Goal: Find contact information: Obtain details needed to contact an individual or organization

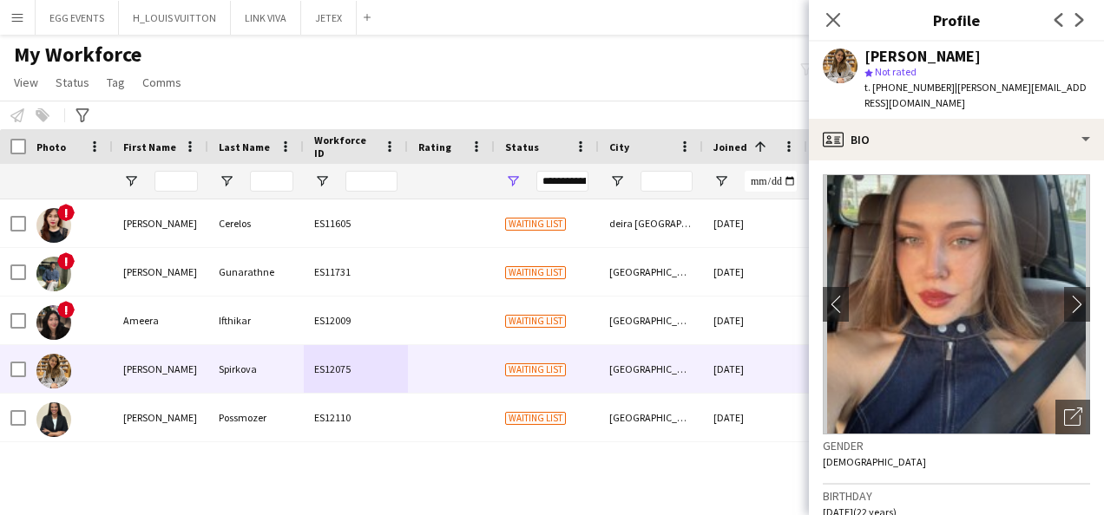
scroll to position [762, 0]
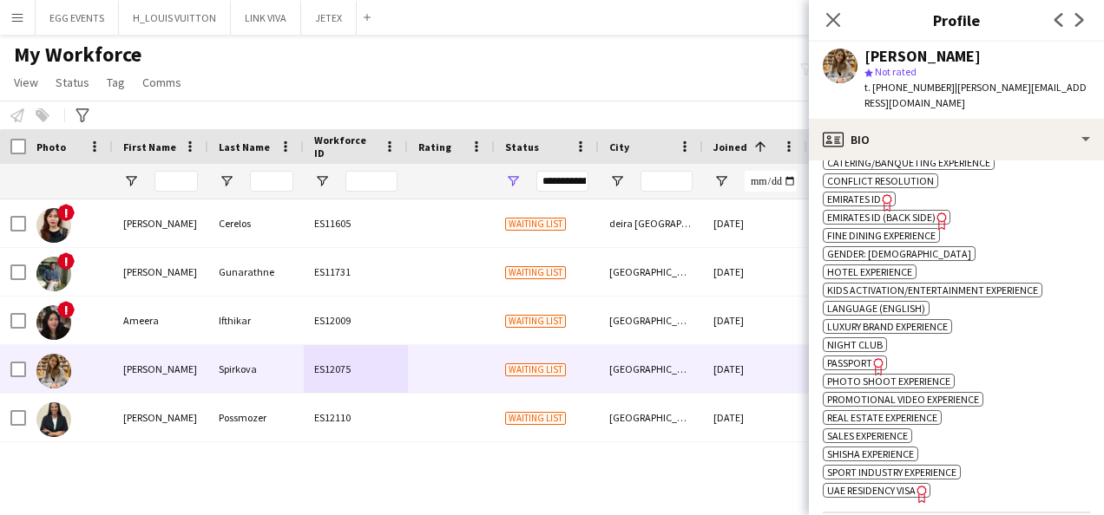
click at [874, 193] on span "Emirates ID" at bounding box center [854, 199] width 54 height 13
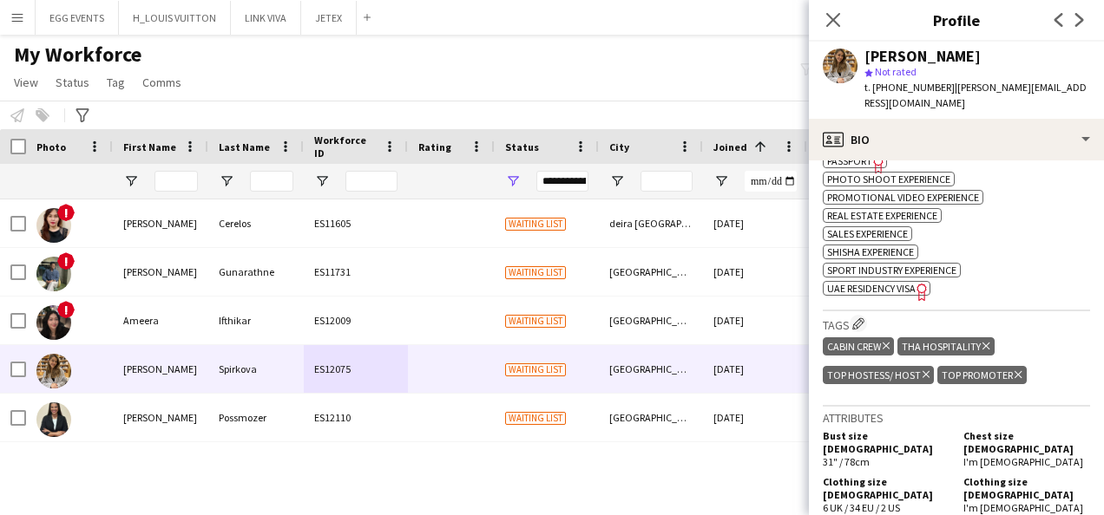
scroll to position [965, 0]
click at [889, 281] on span "UAE Residency Visa" at bounding box center [871, 287] width 88 height 13
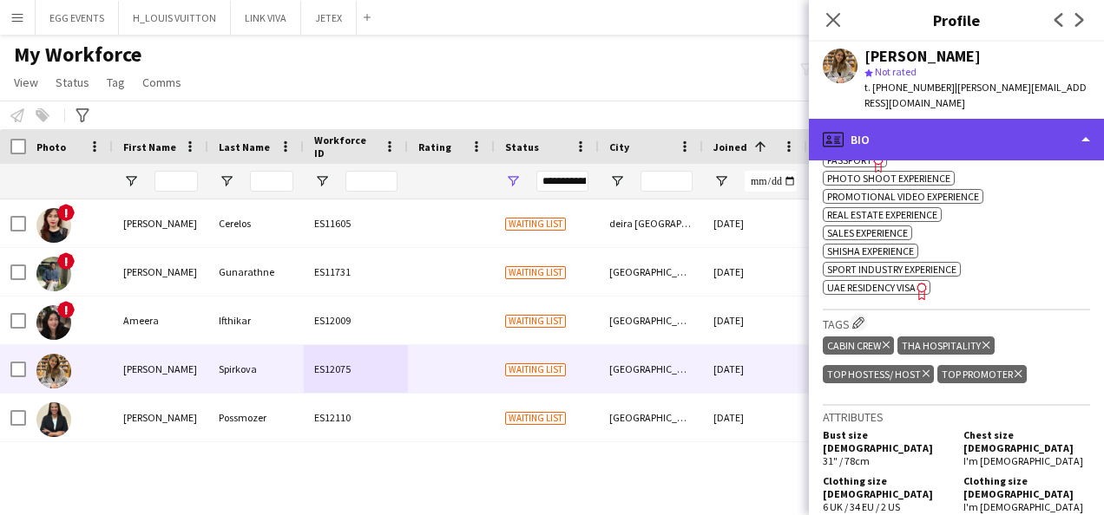
click at [965, 123] on div "profile Bio" at bounding box center [956, 140] width 295 height 42
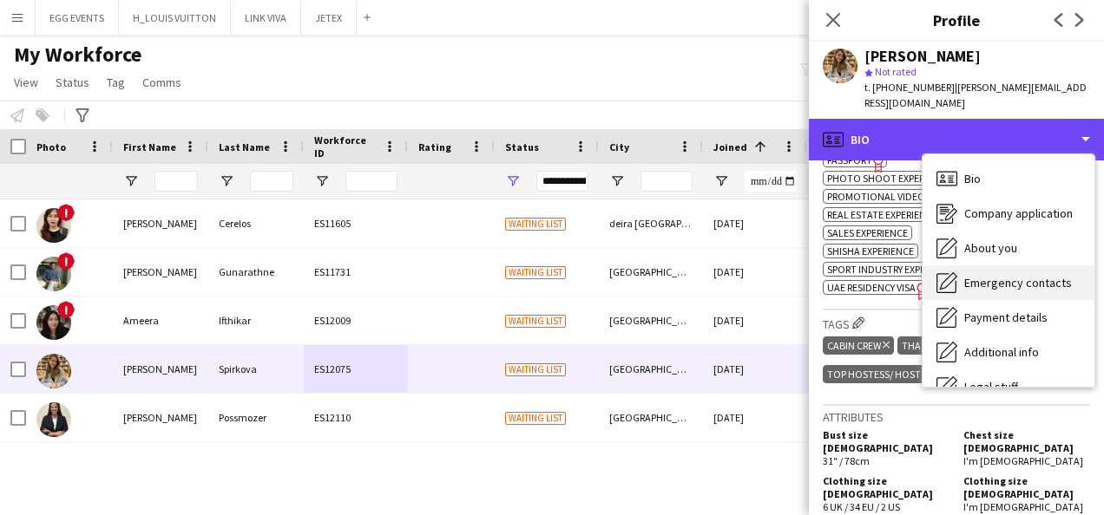
scroll to position [94, 0]
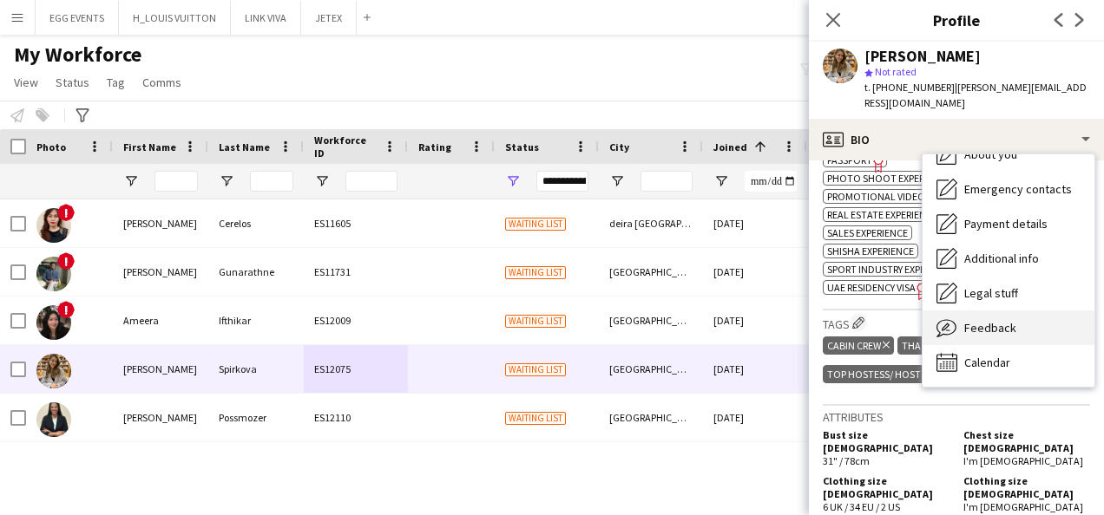
click at [1004, 311] on div "Feedback Feedback" at bounding box center [1008, 328] width 172 height 35
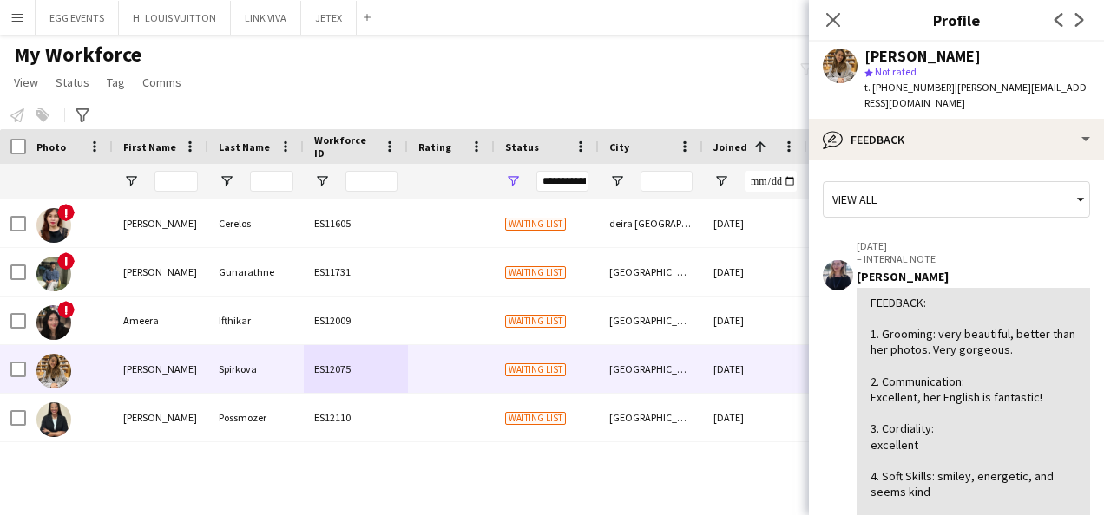
click at [966, 348] on div "FEEDBACK: 1. Grooming: very beautiful, better than her photos. Very gorgeous. 2…" at bounding box center [973, 484] width 206 height 379
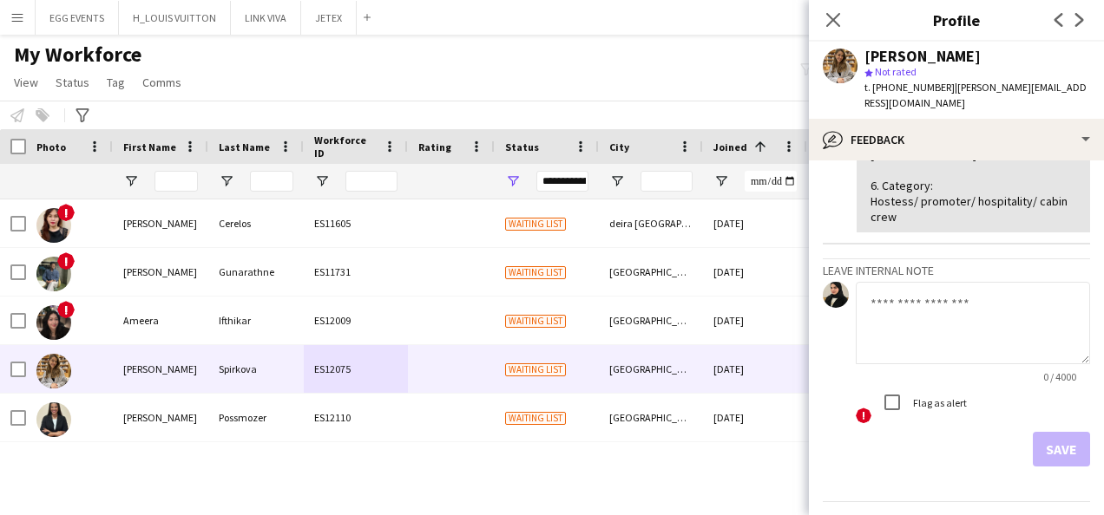
click at [962, 331] on textarea at bounding box center [972, 323] width 234 height 82
type textarea "****"
click at [1055, 464] on button "Save" at bounding box center [1060, 449] width 57 height 35
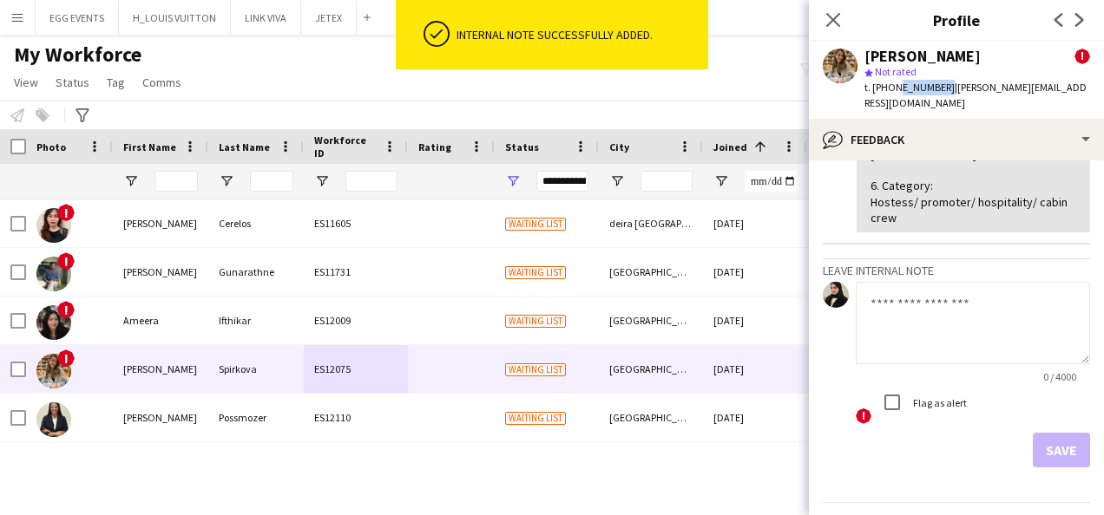
drag, startPoint x: 939, startPoint y: 90, endPoint x: 894, endPoint y: 84, distance: 45.5
click at [894, 84] on span "t. [PHONE_NUMBER]" at bounding box center [909, 87] width 90 height 13
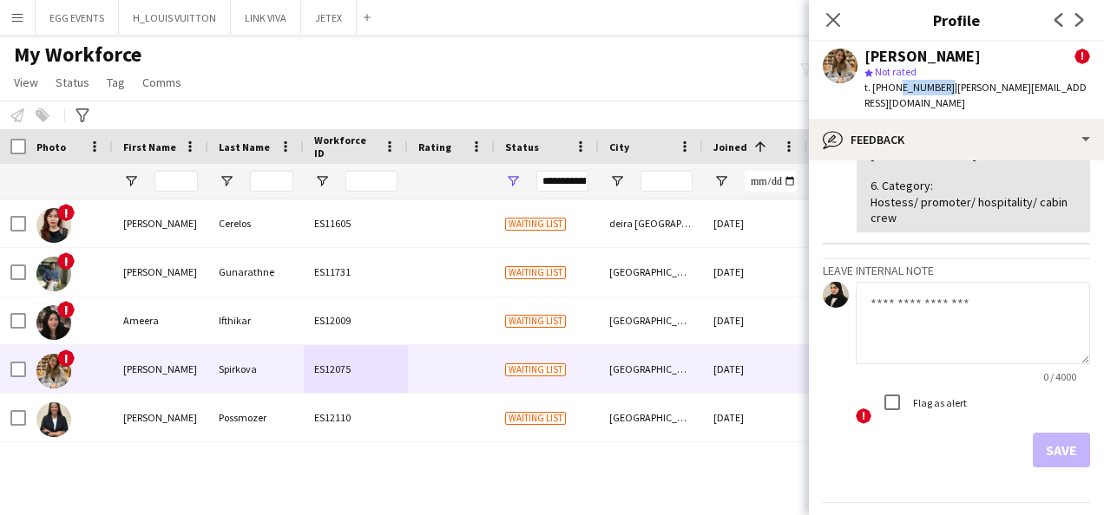
copy span "589909363"
click at [947, 300] on textarea at bounding box center [972, 323] width 234 height 82
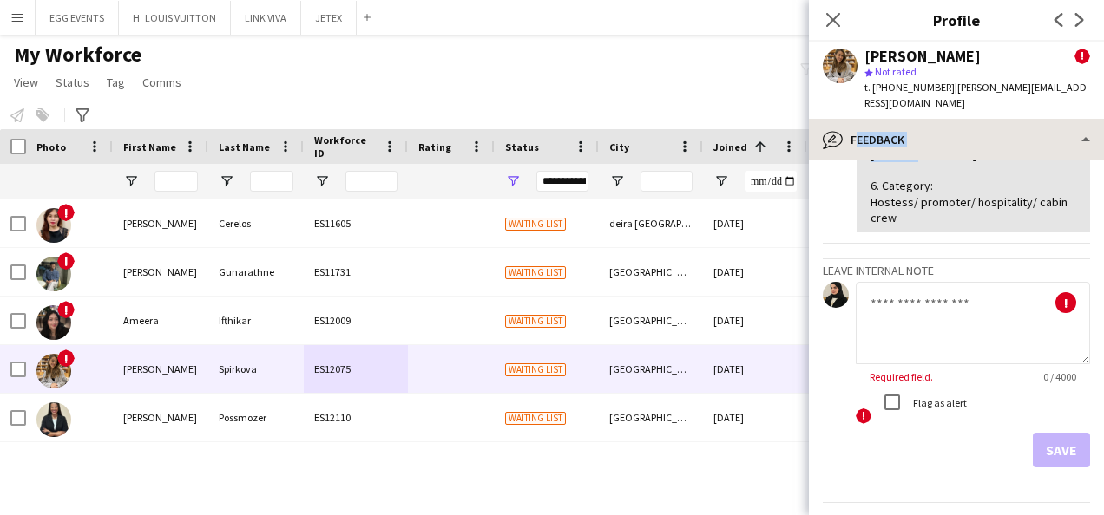
scroll to position [427, 0]
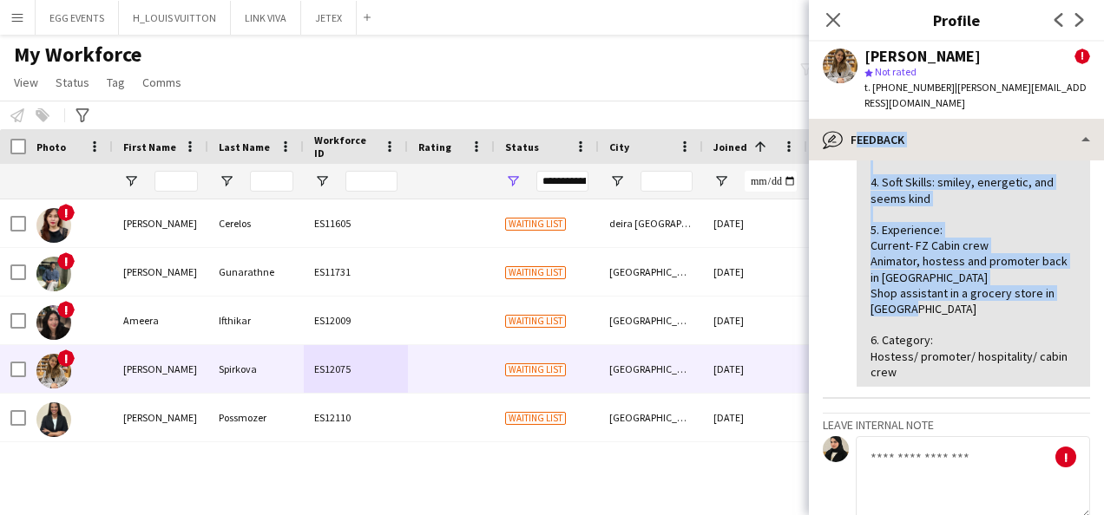
drag, startPoint x: 988, startPoint y: 165, endPoint x: 956, endPoint y: 123, distance: 52.6
click at [956, 123] on div "bubble-pencil Feedback Bio Bio Company application Company application About yo…" at bounding box center [956, 317] width 295 height 396
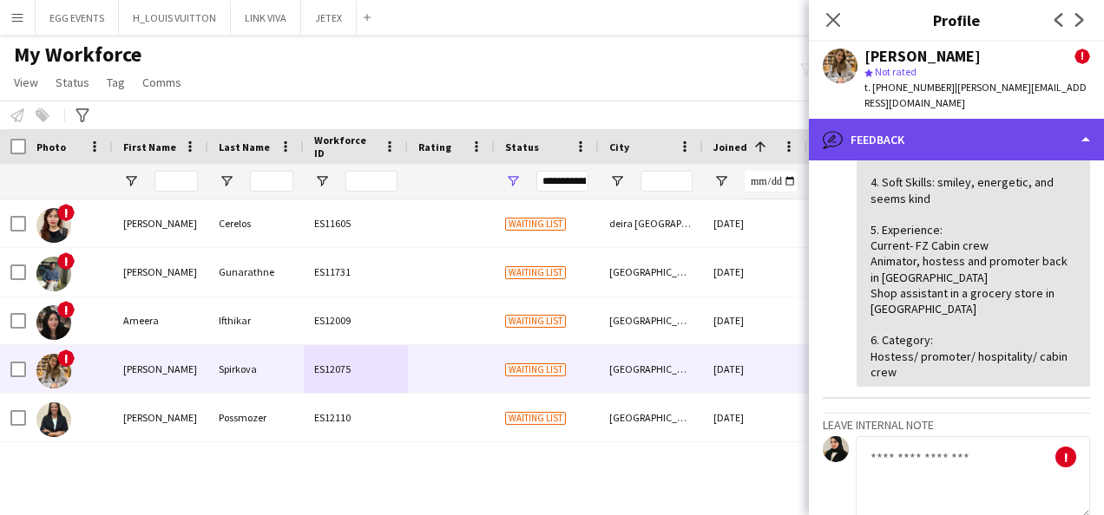
click at [956, 123] on div "bubble-pencil Feedback" at bounding box center [956, 140] width 295 height 42
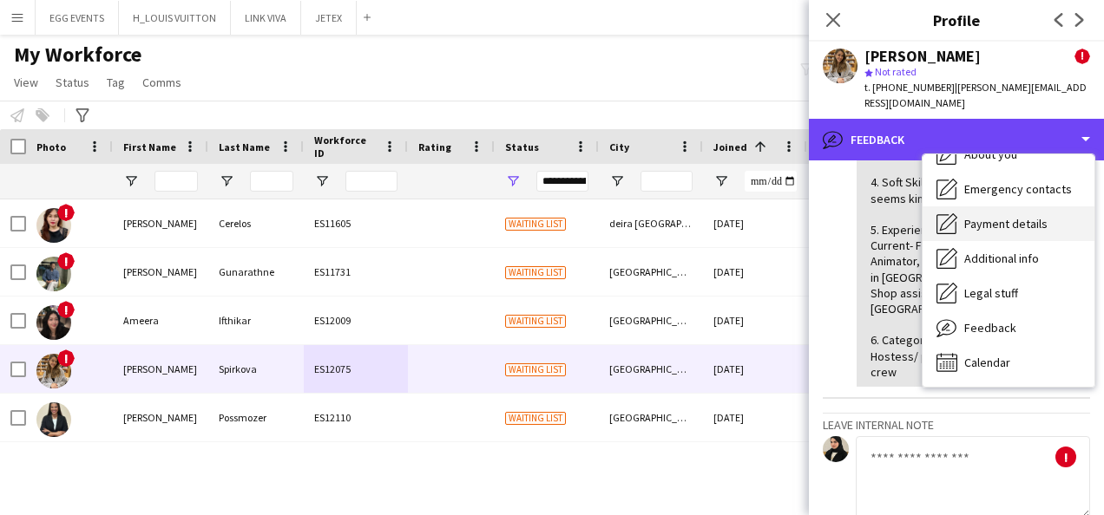
scroll to position [0, 0]
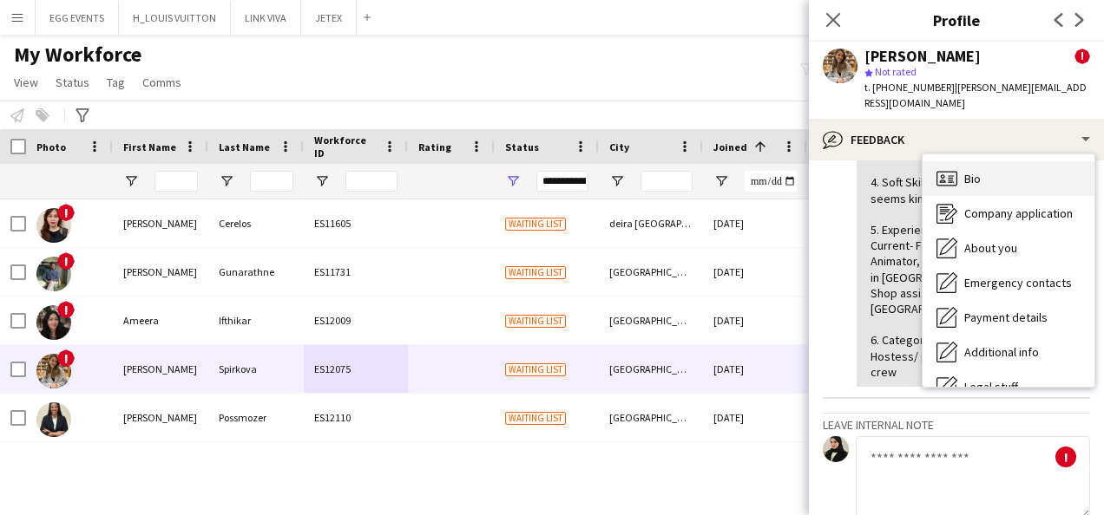
click at [941, 170] on icon "Bio" at bounding box center [946, 178] width 21 height 21
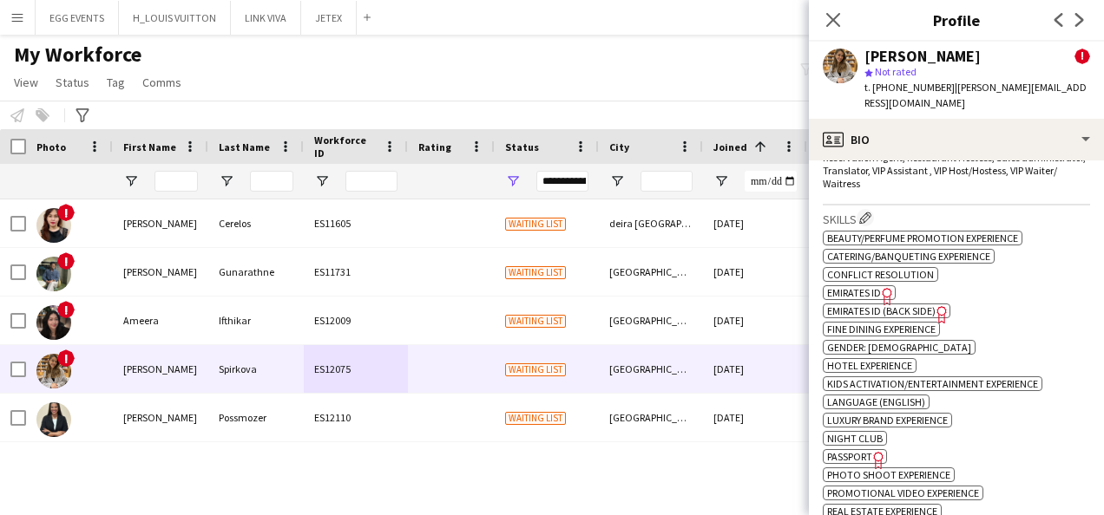
scroll to position [1055, 0]
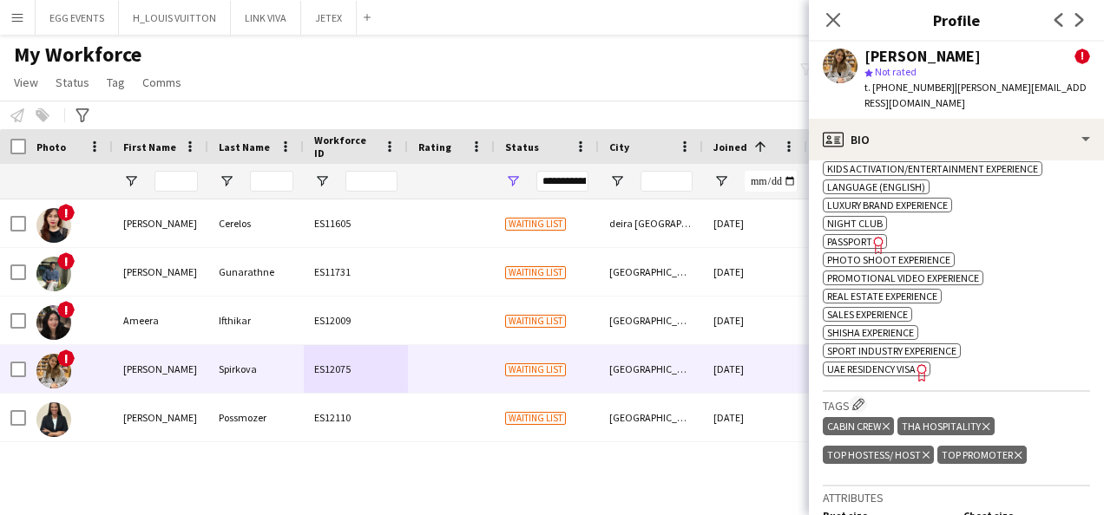
click at [874, 253] on span "Photo shoot experience" at bounding box center [888, 259] width 123 height 13
click at [864, 235] on span "Passport" at bounding box center [849, 241] width 45 height 13
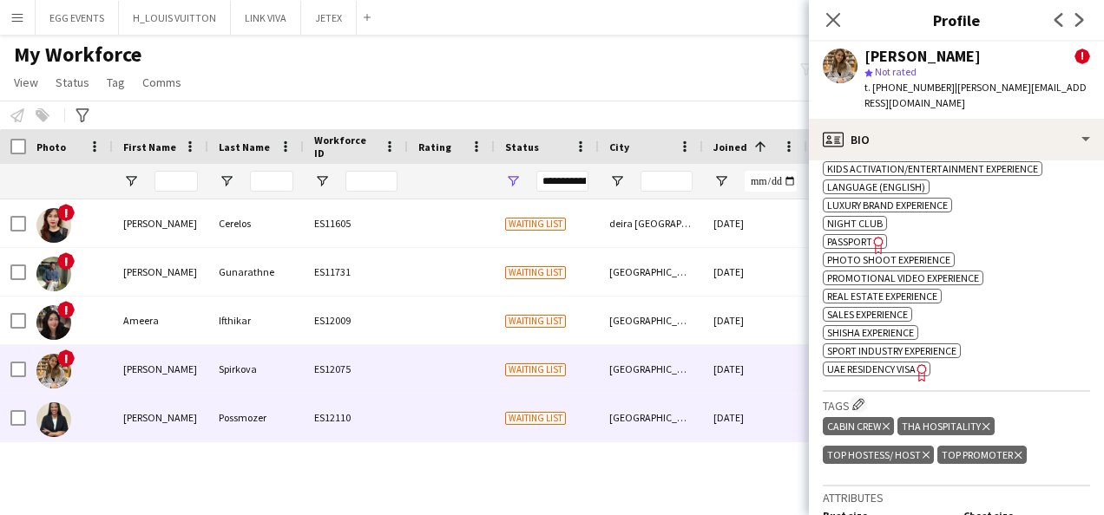
click at [371, 411] on div "ES12110" at bounding box center [356, 418] width 104 height 48
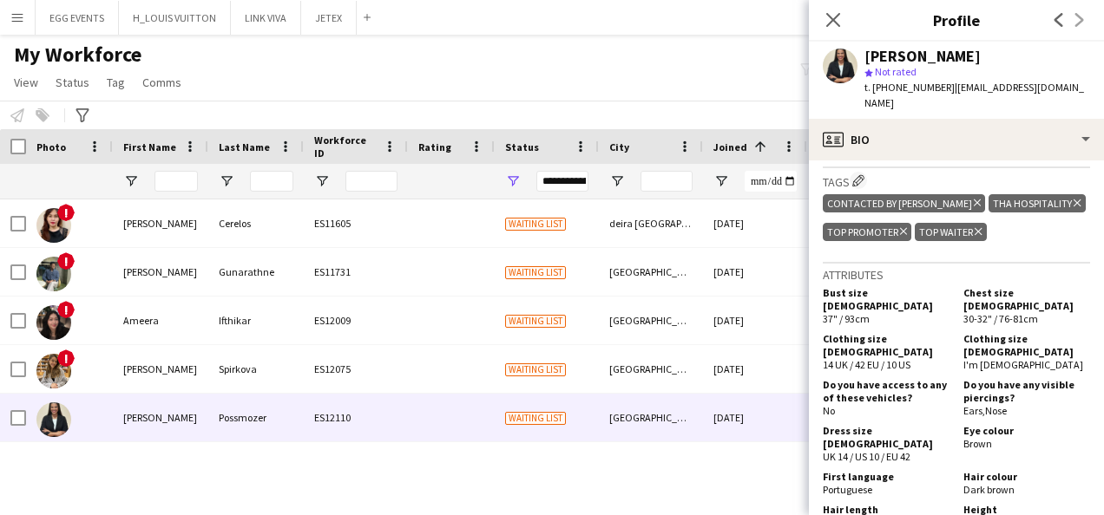
scroll to position [529, 0]
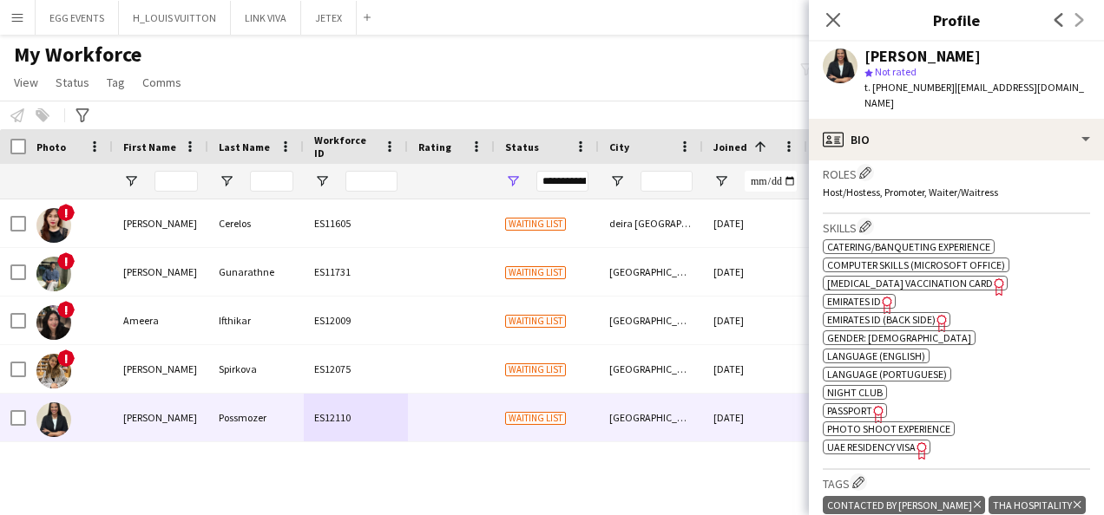
click at [885, 296] on icon "Freelancer has uploaded a photo validation of skill. Click to see" at bounding box center [887, 305] width 18 height 18
click at [918, 313] on span "Emirates ID (back side)" at bounding box center [881, 319] width 108 height 13
click at [921, 442] on icon "Freelancer has uploaded a photo validation of skill. Click to see" at bounding box center [922, 451] width 18 height 18
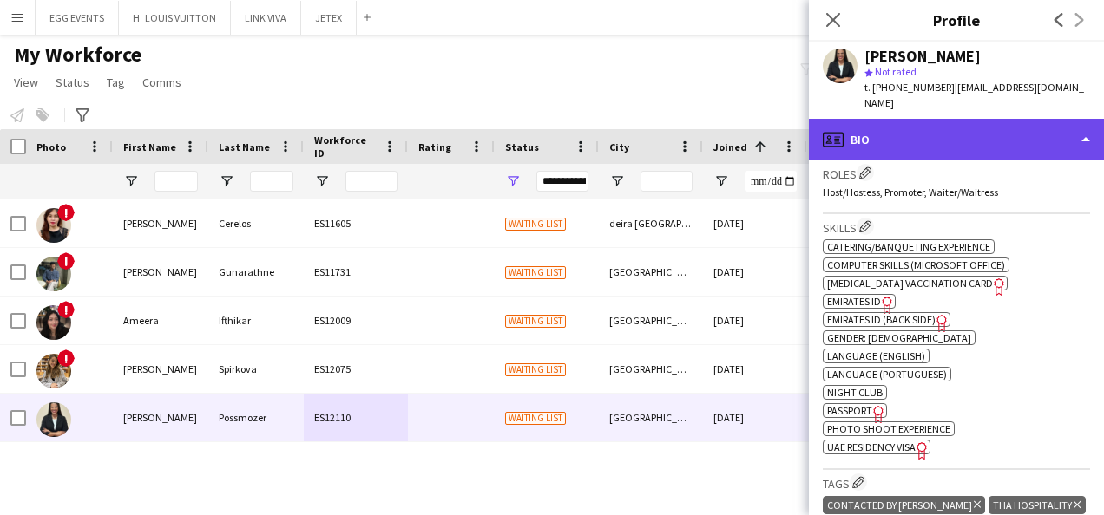
click at [986, 119] on div "profile Bio" at bounding box center [956, 140] width 295 height 42
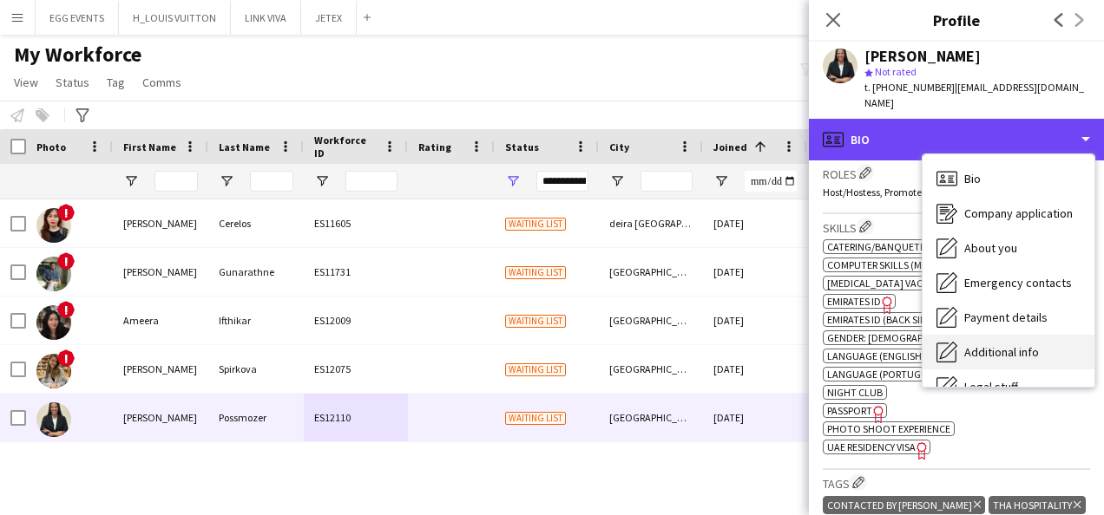
scroll to position [94, 0]
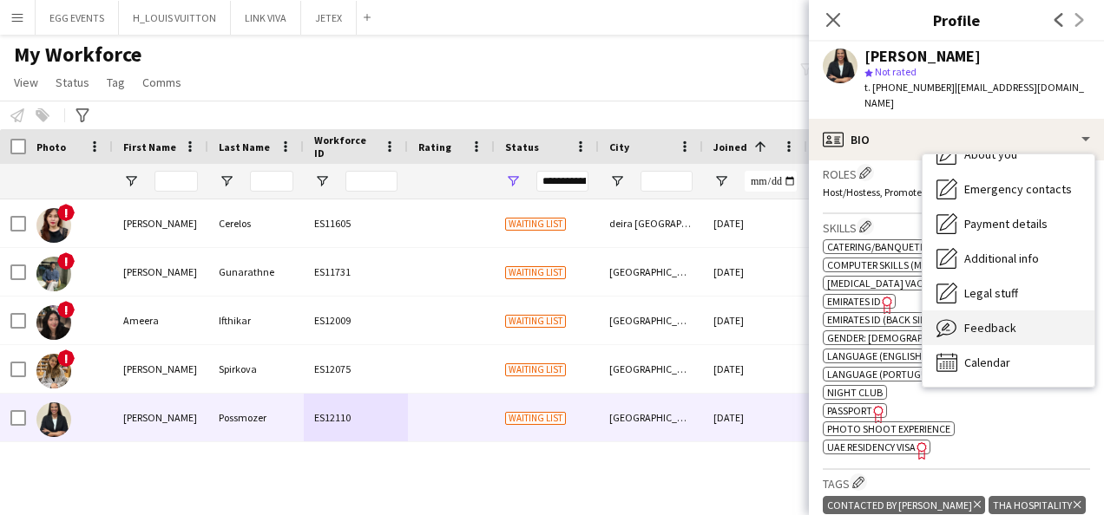
click at [978, 320] on span "Feedback" at bounding box center [990, 328] width 52 height 16
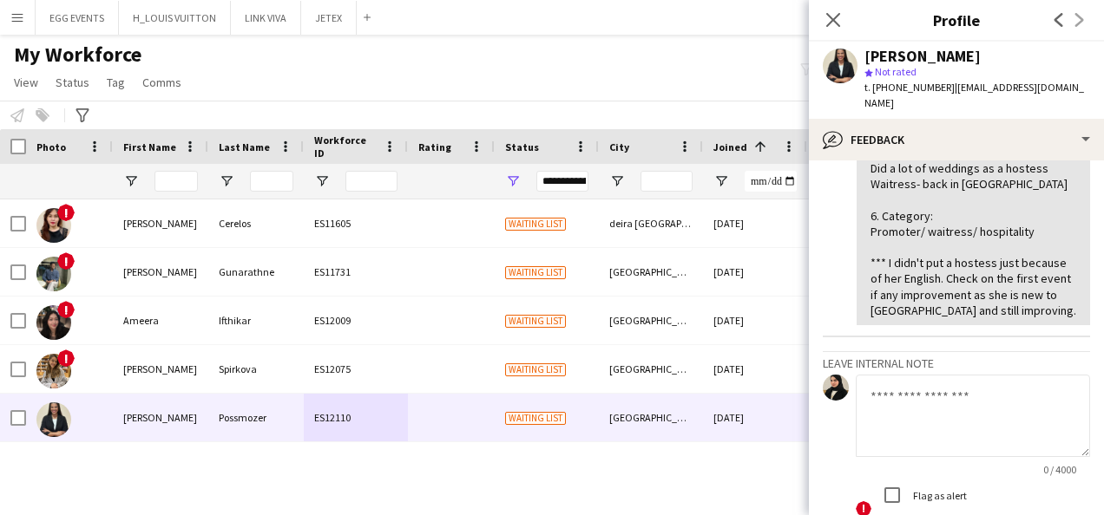
scroll to position [513, 0]
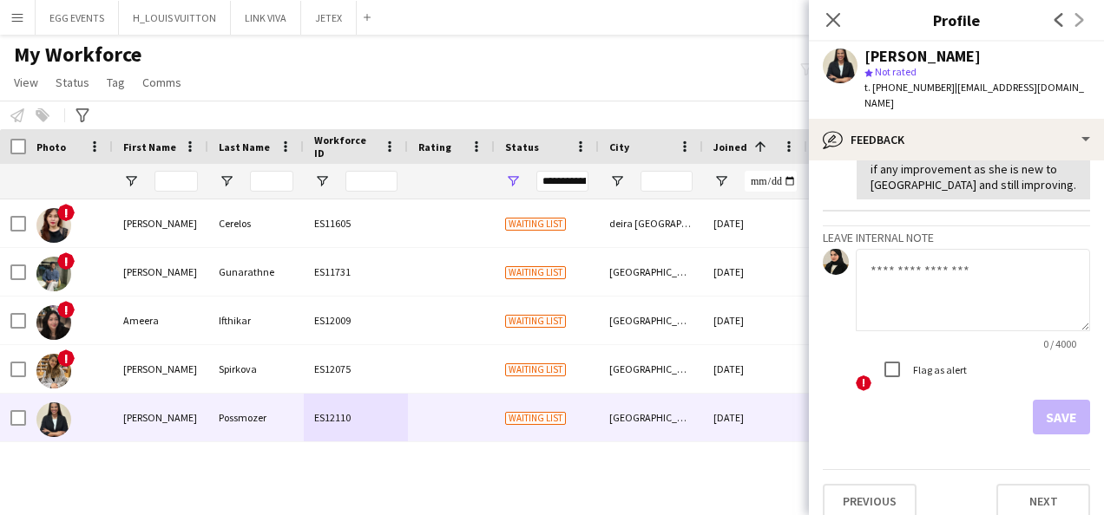
click at [947, 298] on textarea at bounding box center [972, 290] width 234 height 82
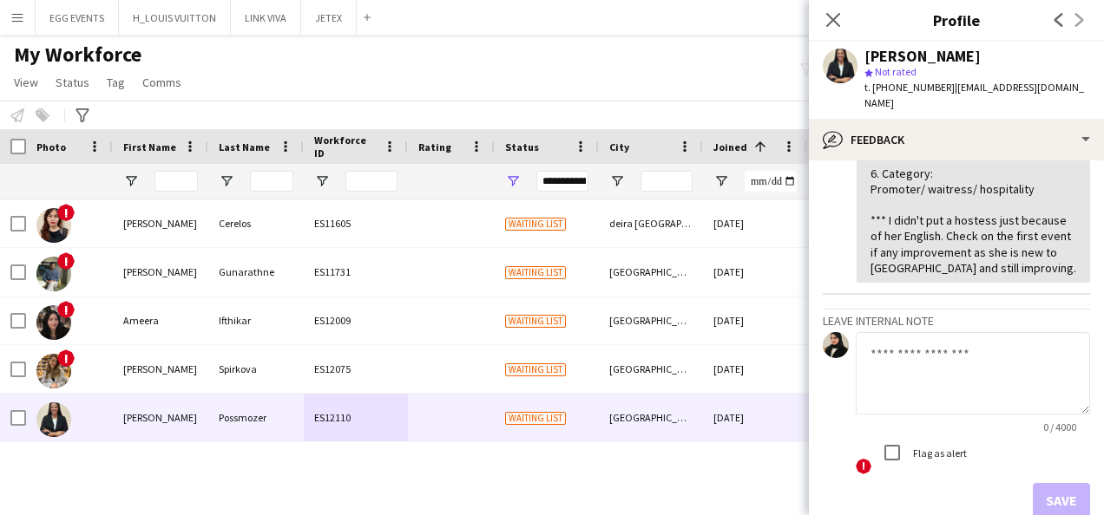
scroll to position [429, 0]
type textarea "****"
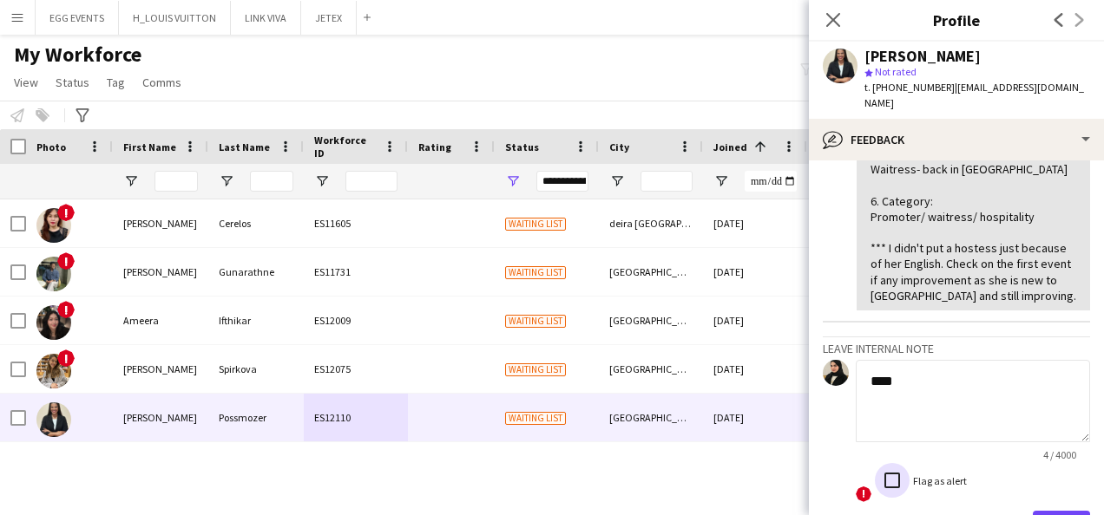
scroll to position [414, 0]
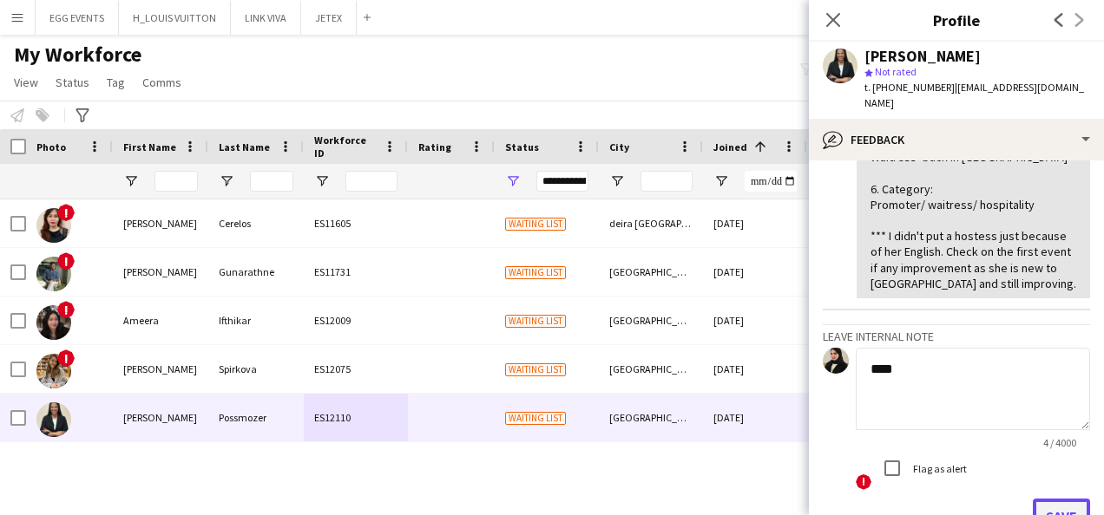
click at [1054, 499] on button "Save" at bounding box center [1060, 516] width 57 height 35
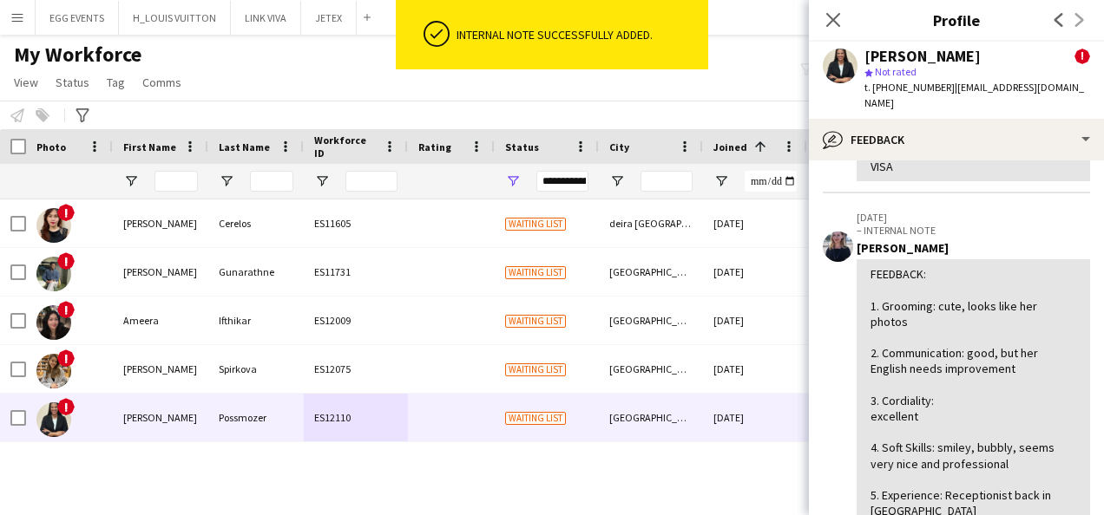
scroll to position [0, 0]
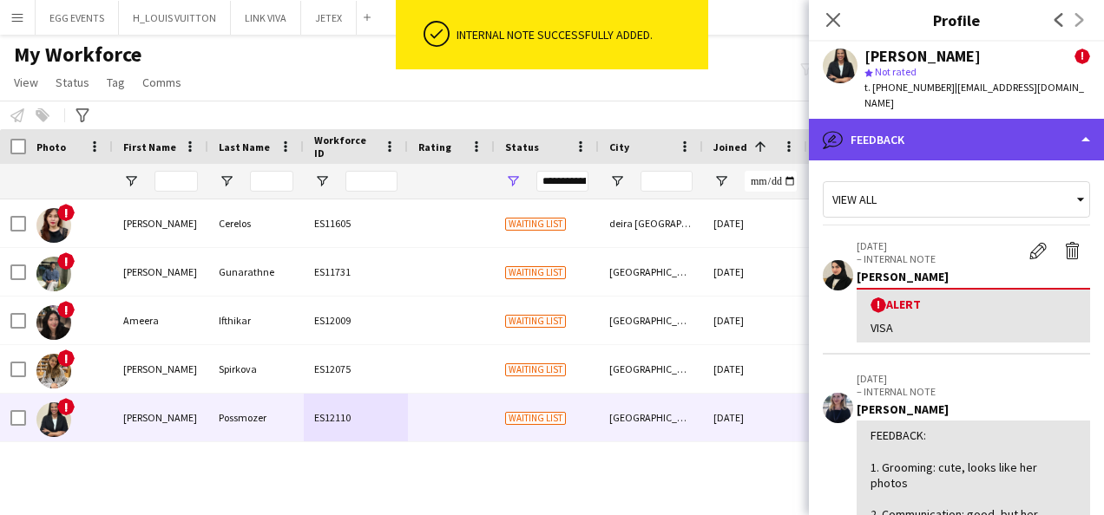
click at [961, 119] on div "bubble-pencil Feedback" at bounding box center [956, 140] width 295 height 42
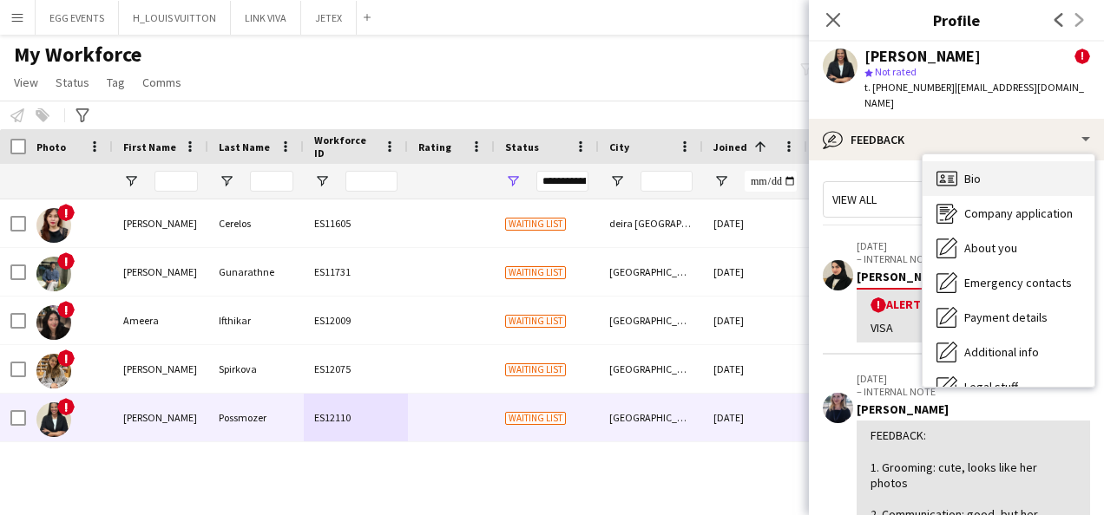
click at [961, 161] on div "Bio Bio" at bounding box center [1008, 178] width 172 height 35
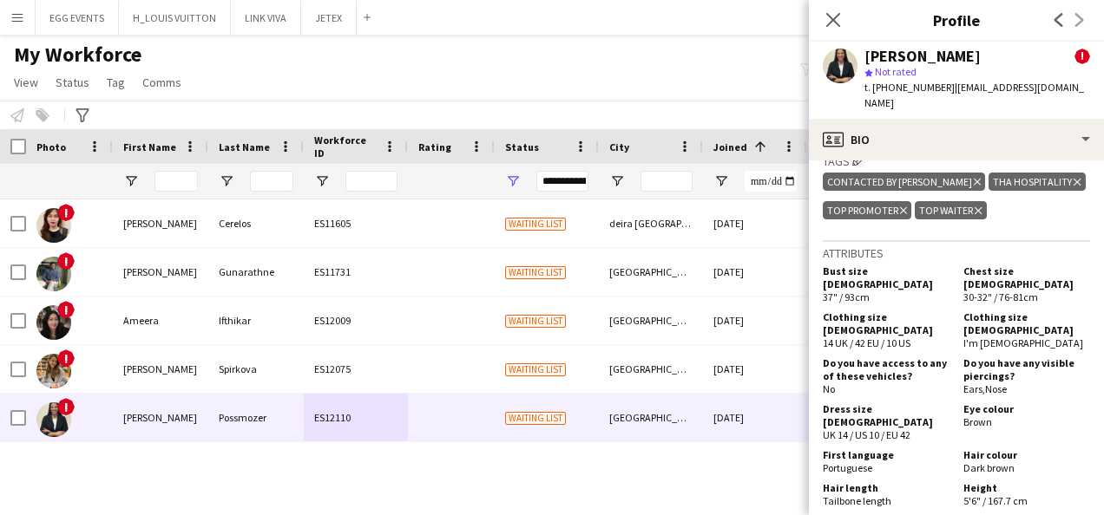
scroll to position [1232, 0]
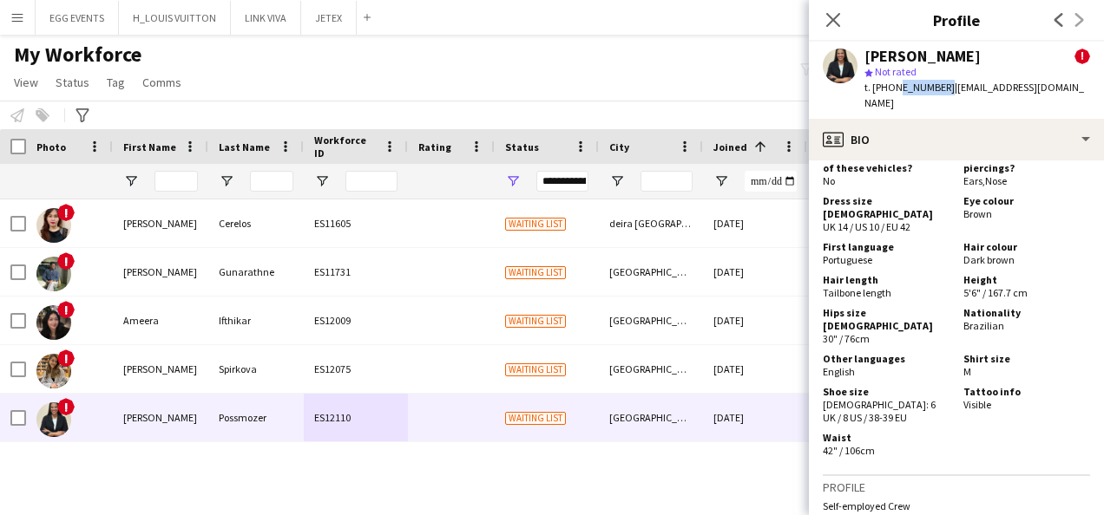
drag, startPoint x: 937, startPoint y: 85, endPoint x: 893, endPoint y: 90, distance: 44.6
click at [893, 90] on span "t. [PHONE_NUMBER]" at bounding box center [909, 87] width 90 height 13
copy span "557621701"
click at [824, 19] on icon "Close pop-in" at bounding box center [832, 19] width 16 height 16
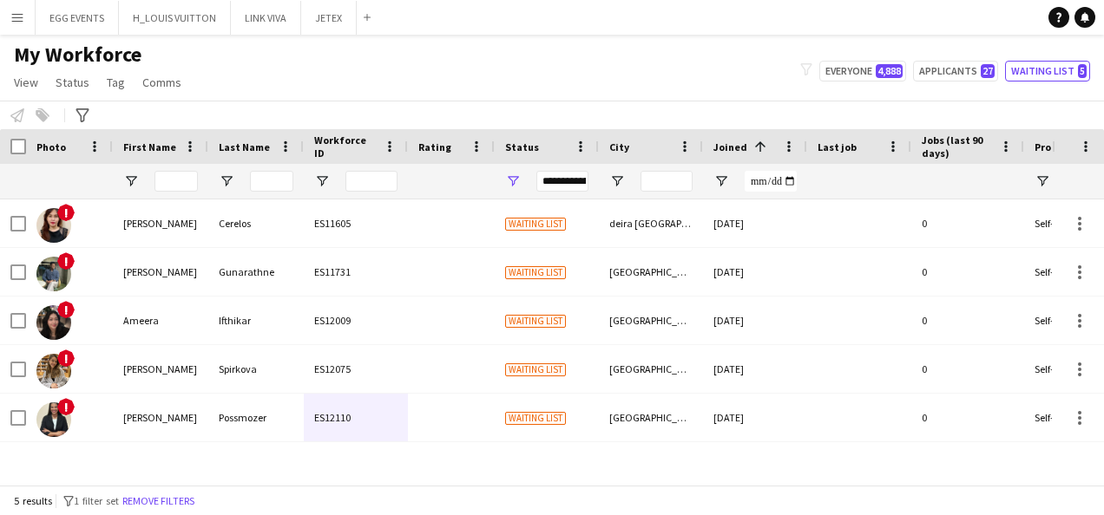
click at [571, 184] on div "**********" at bounding box center [562, 181] width 52 height 21
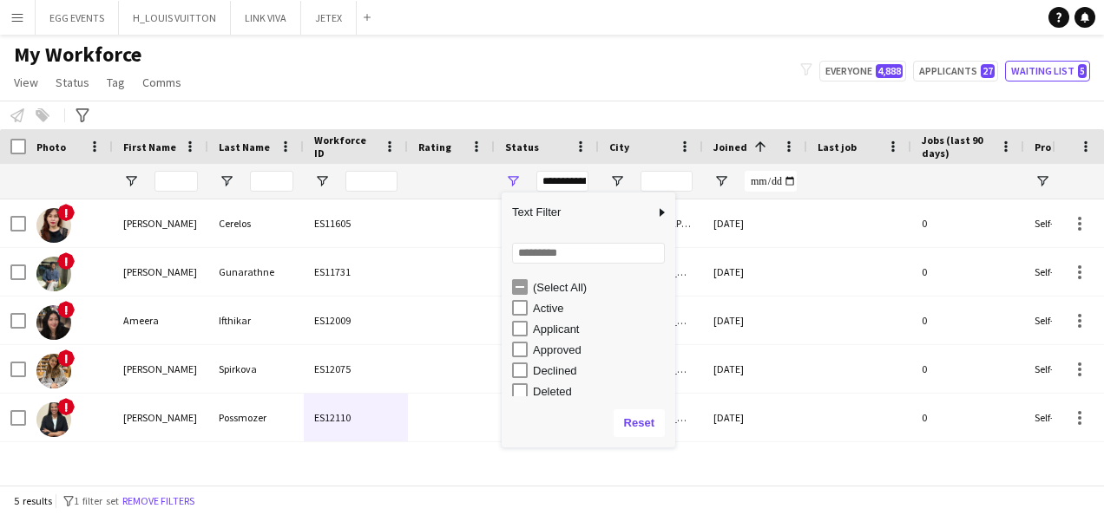
scroll to position [109, 0]
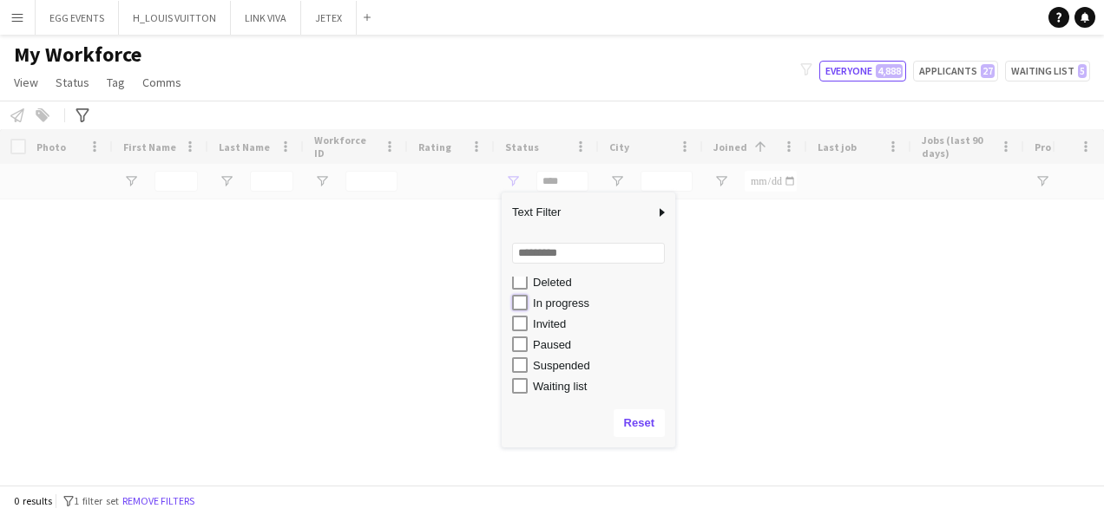
type input "**********"
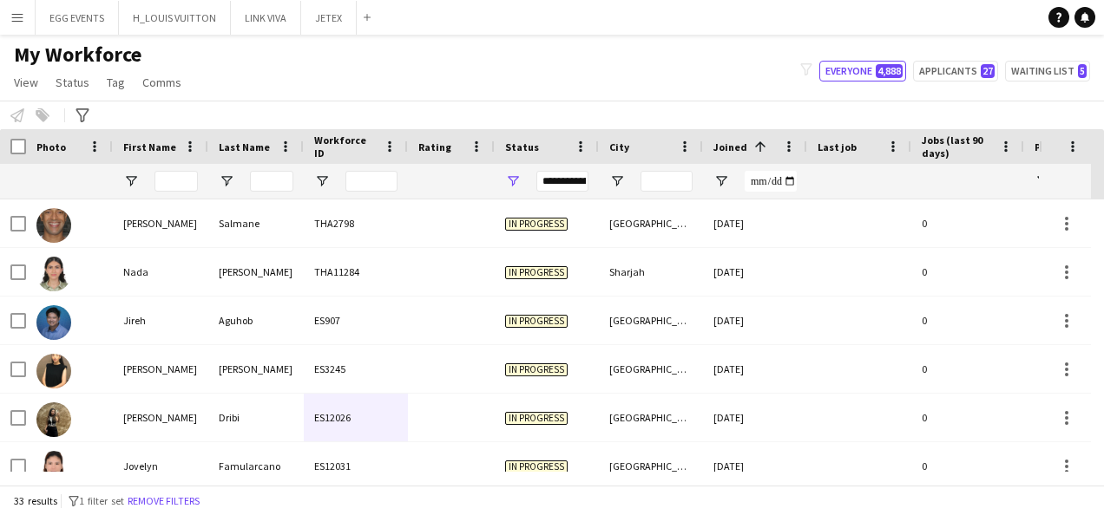
click at [541, 59] on div "My Workforce View Views Default view New view Update view Delete view Edit name…" at bounding box center [552, 71] width 1104 height 59
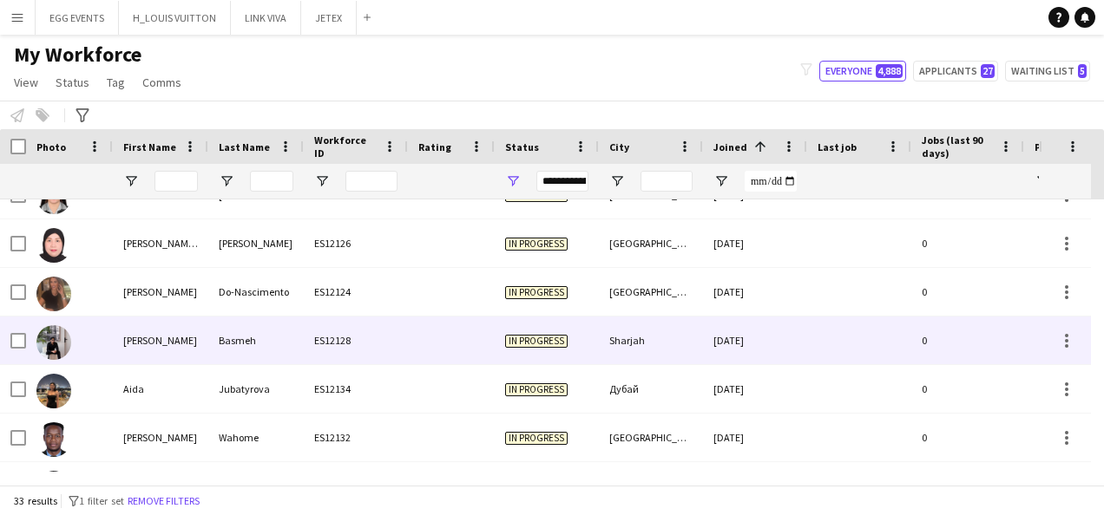
scroll to position [1331, 0]
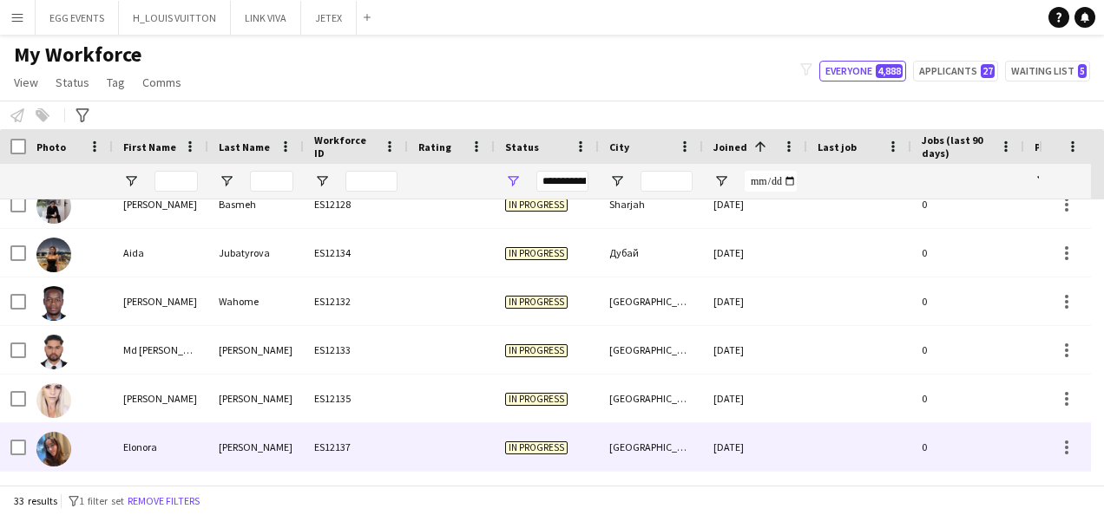
click at [428, 438] on div at bounding box center [451, 447] width 87 height 48
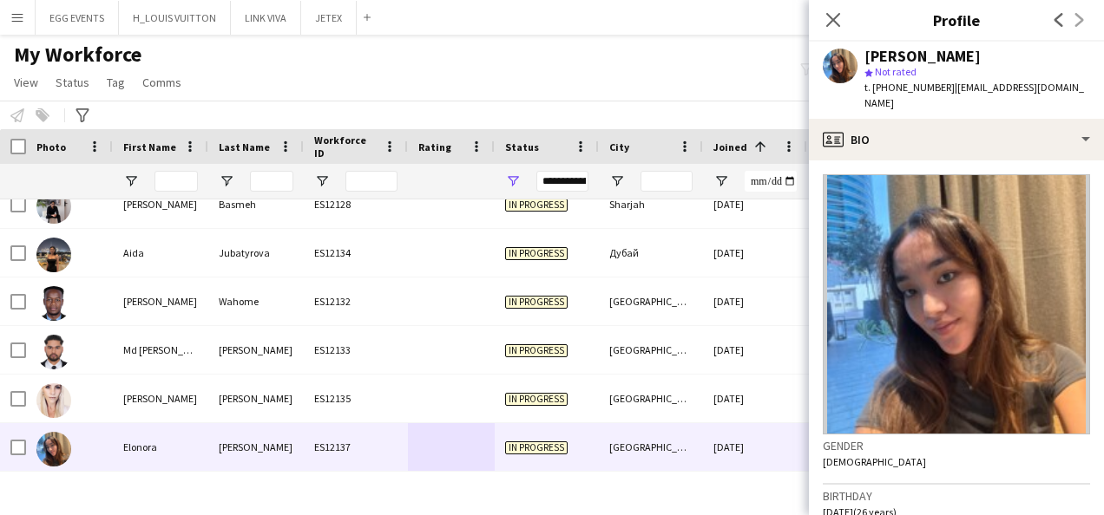
click at [886, 160] on app-crew-profile-bio "Gender [DEMOGRAPHIC_DATA] Birthday [DEMOGRAPHIC_DATA] (26 years) Location [GEOG…" at bounding box center [956, 337] width 295 height 355
click at [829, 31] on div "Close pop-in" at bounding box center [833, 20] width 49 height 40
